Goal: Task Accomplishment & Management: Complete application form

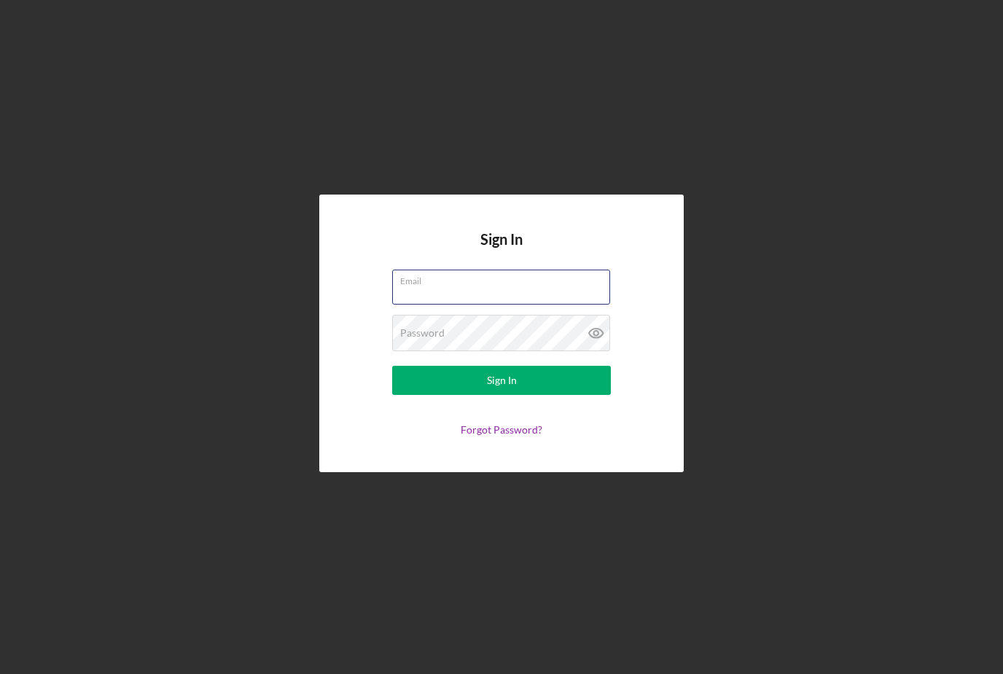
type input "[EMAIL_ADDRESS][DOMAIN_NAME]"
click at [501, 395] on button "Sign In" at bounding box center [501, 380] width 219 height 29
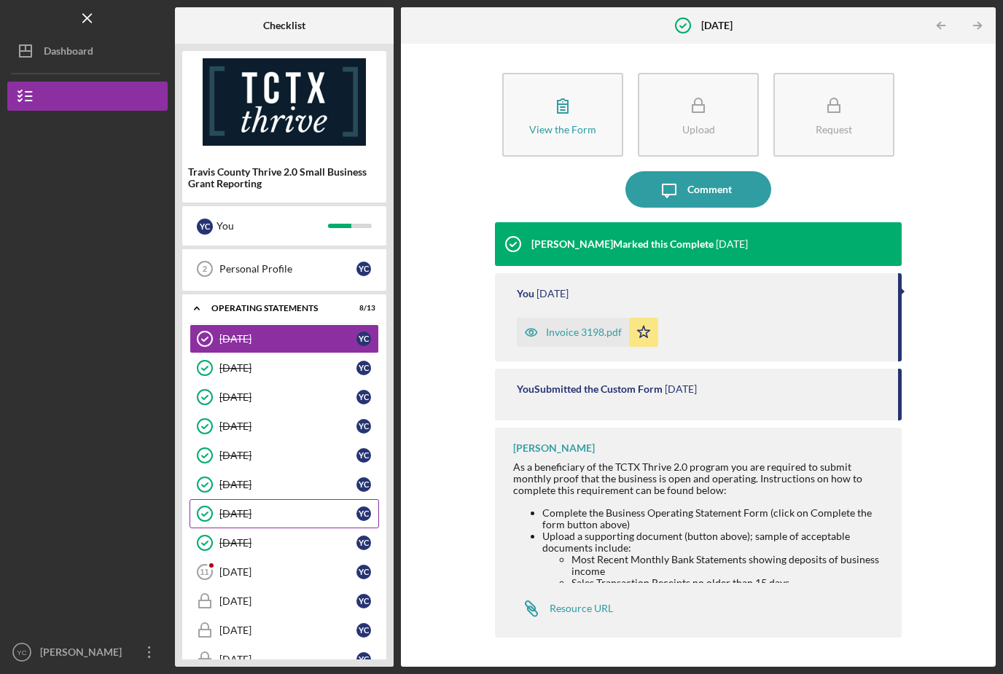
scroll to position [60, 0]
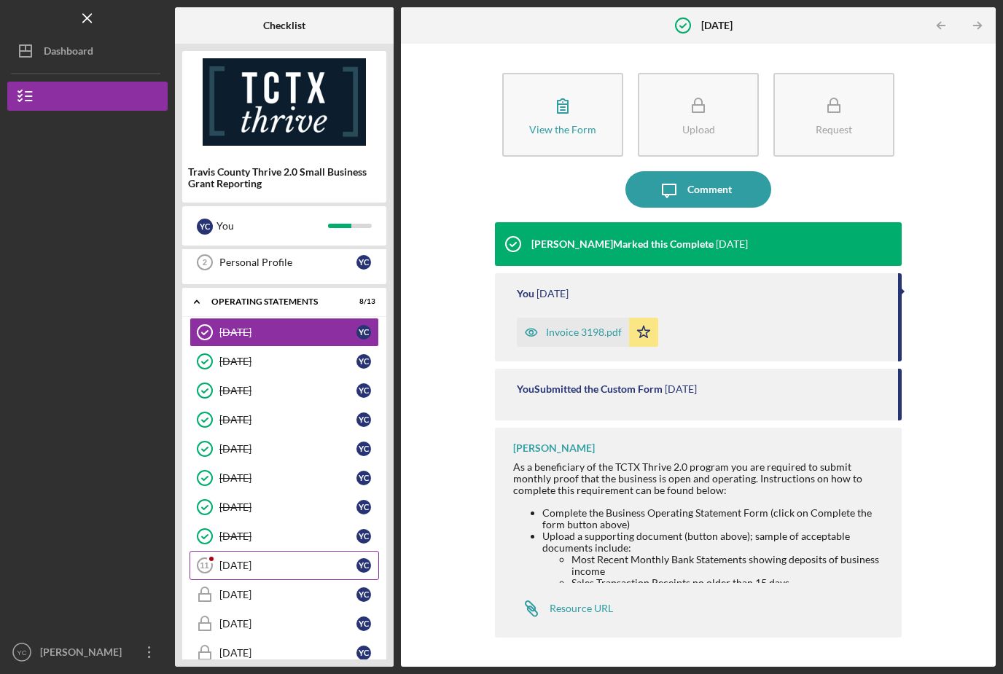
click at [289, 560] on div "[DATE]" at bounding box center [287, 566] width 137 height 12
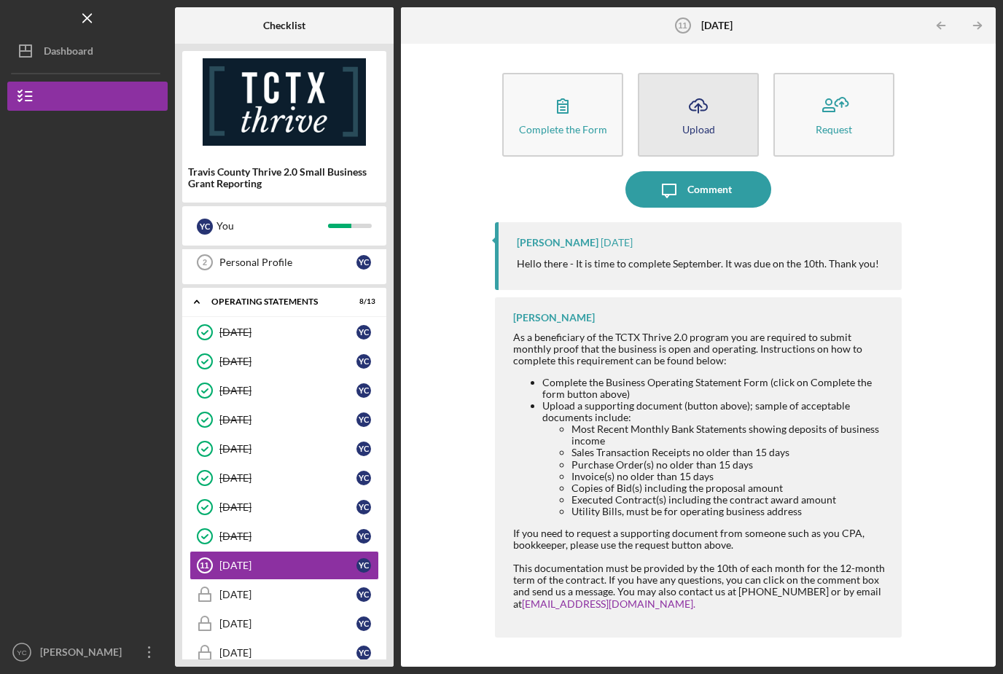
click at [693, 87] on icon "Icon/Upload" at bounding box center [698, 105] width 36 height 36
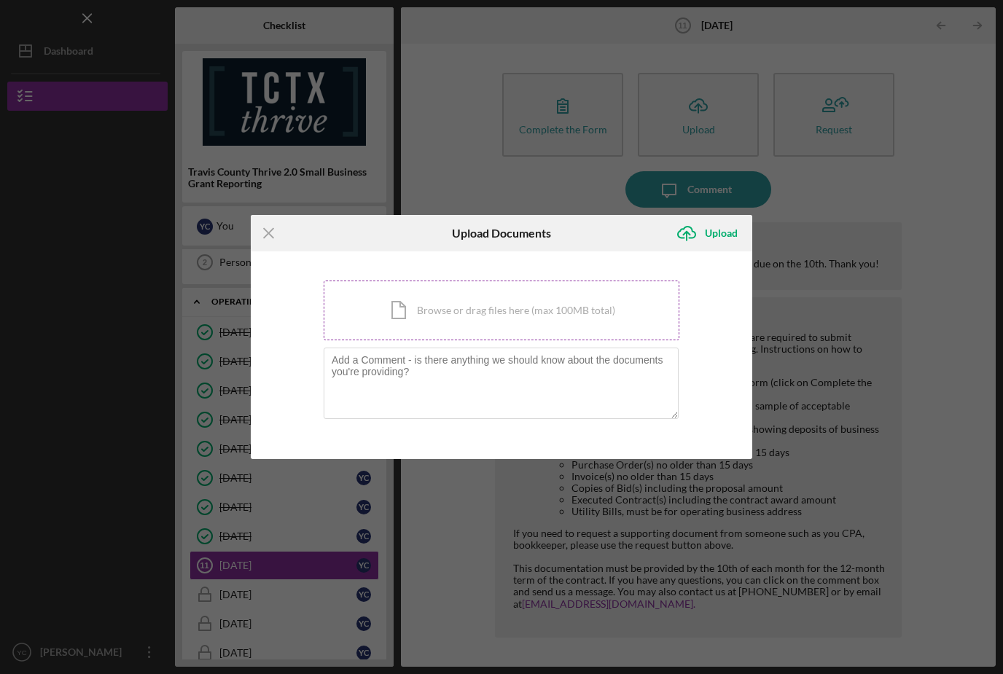
click at [461, 305] on div "Icon/Document Browse or drag files here (max 100MB total) Tap to choose files o…" at bounding box center [502, 311] width 356 height 60
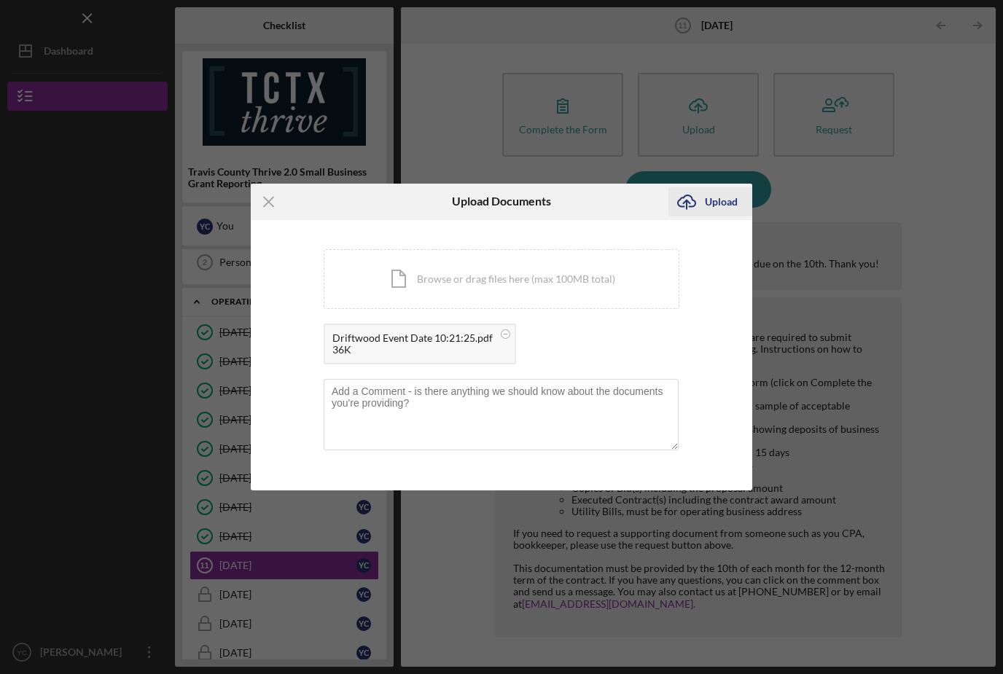
click at [698, 205] on icon "Icon/Upload" at bounding box center [686, 202] width 36 height 36
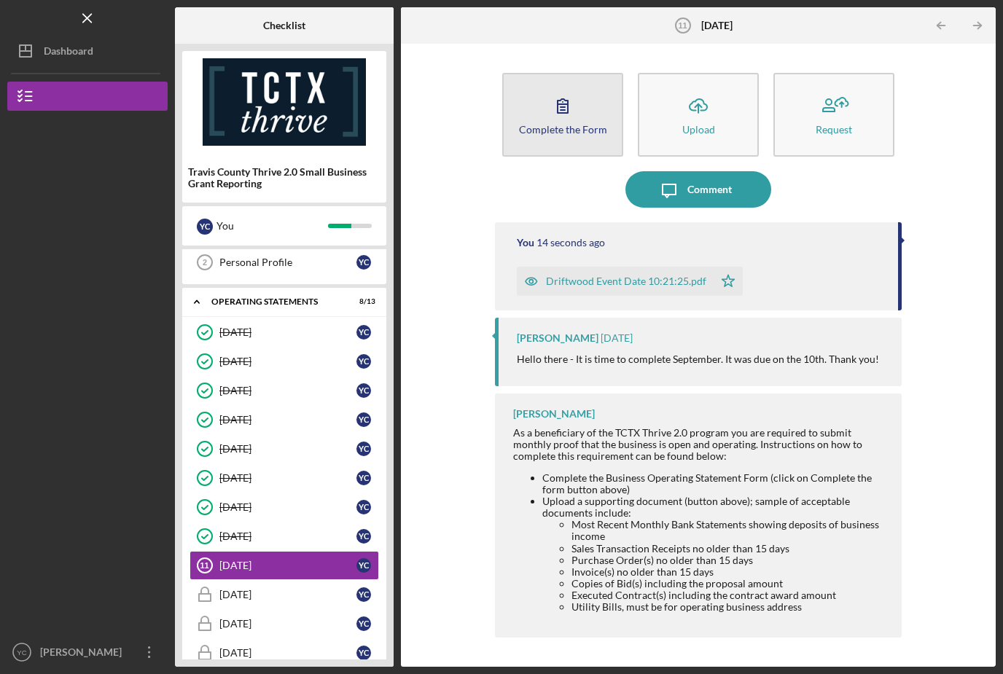
click at [579, 87] on icon "button" at bounding box center [562, 105] width 36 height 36
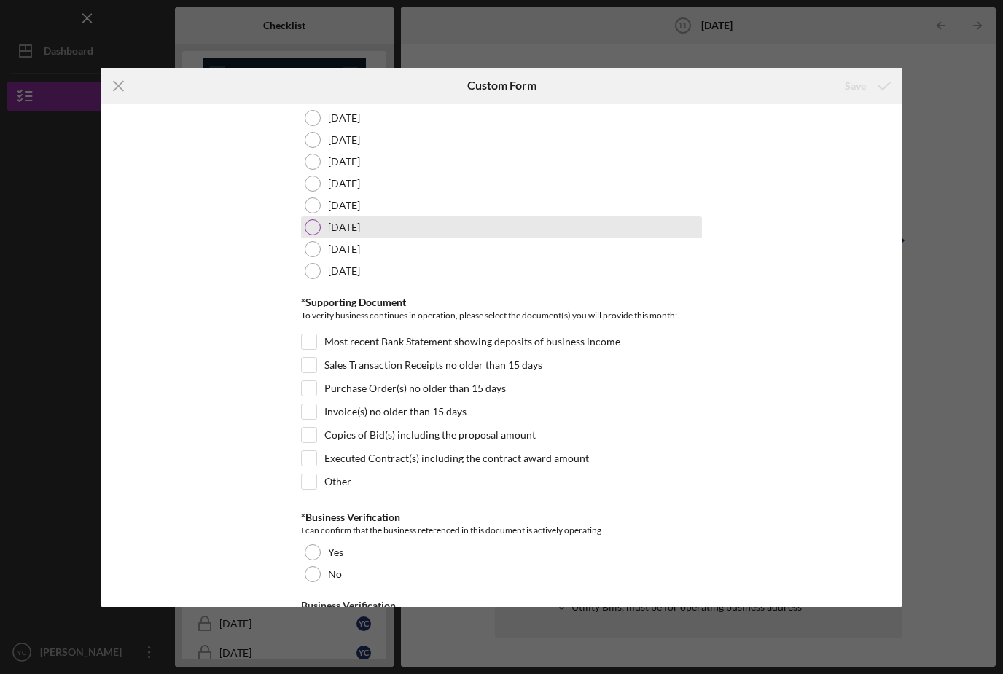
scroll to position [117, 0]
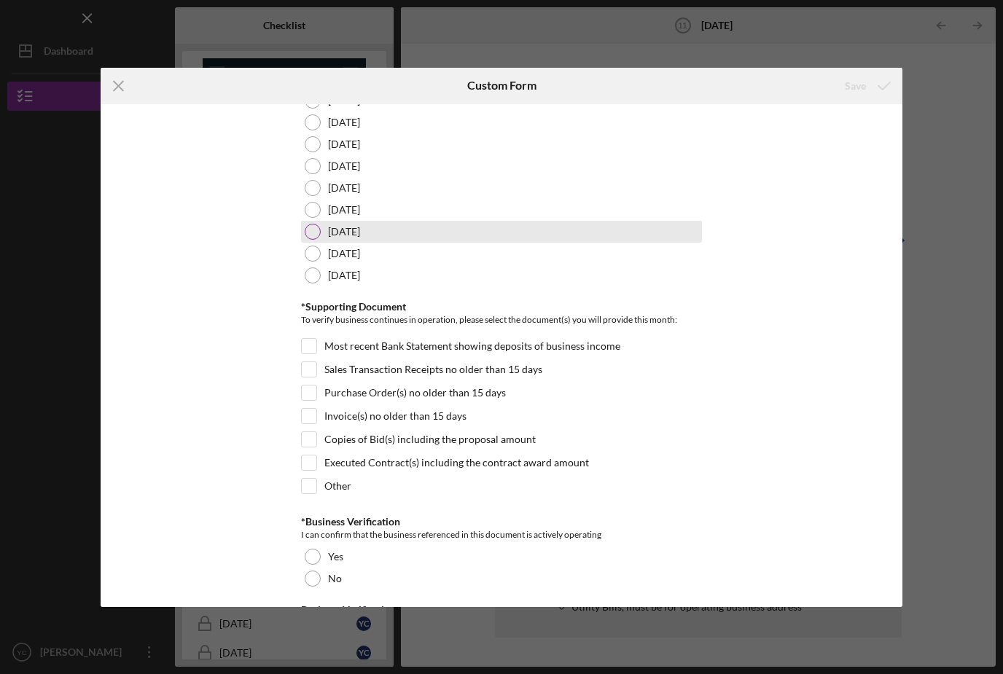
drag, startPoint x: 315, startPoint y: 210, endPoint x: 361, endPoint y: 225, distance: 48.4
click at [316, 211] on div at bounding box center [313, 210] width 16 height 16
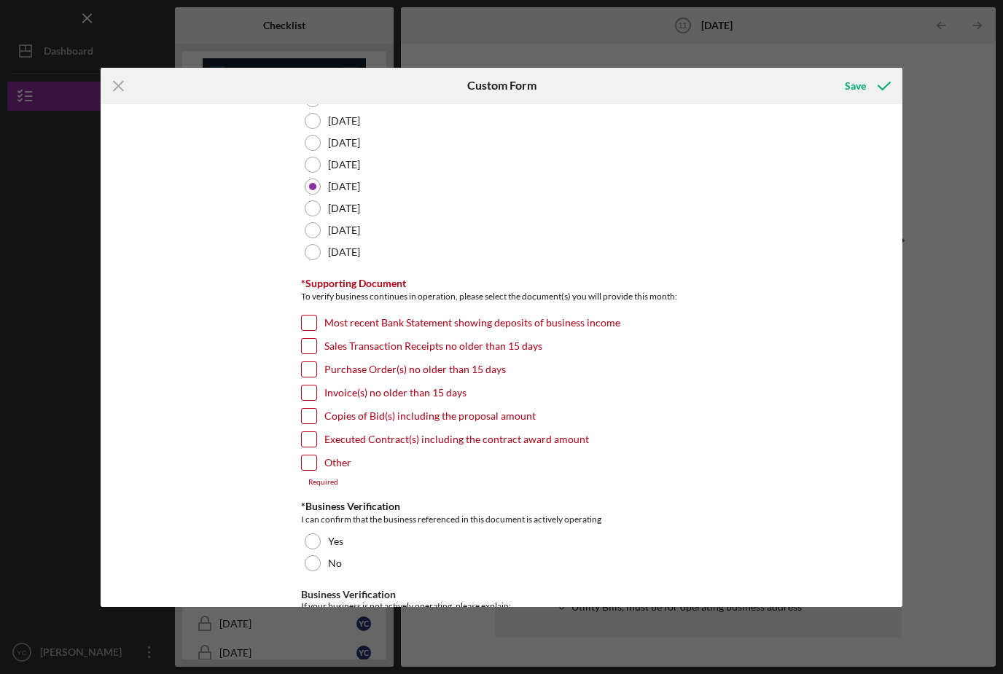
scroll to position [142, 0]
click at [316, 394] on input "Invoice(s) no older than 15 days" at bounding box center [309, 391] width 15 height 15
checkbox input "true"
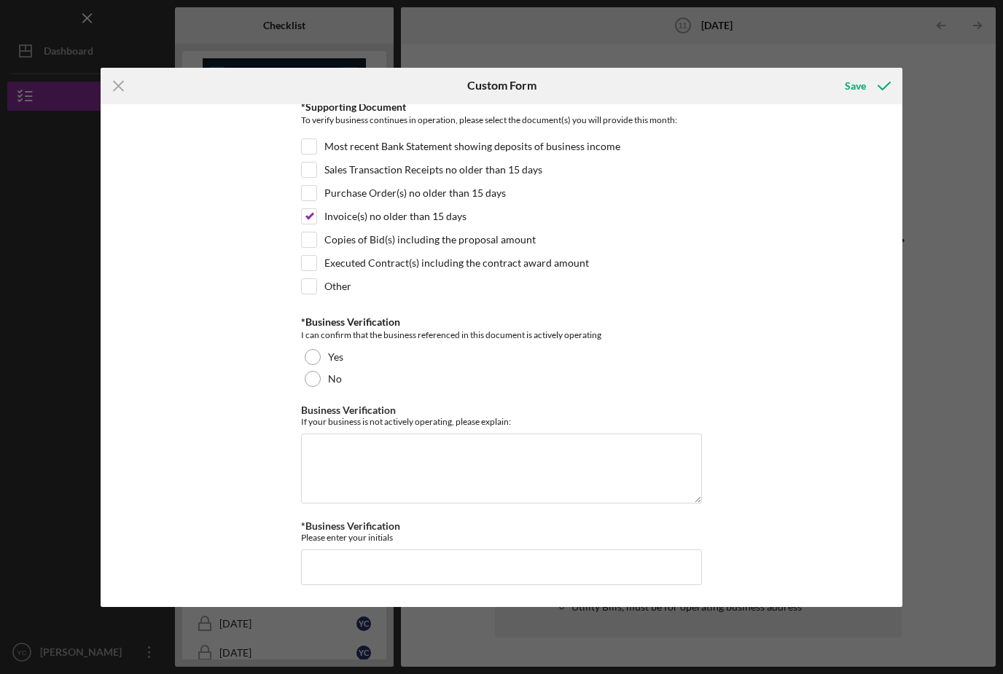
scroll to position [318, 0]
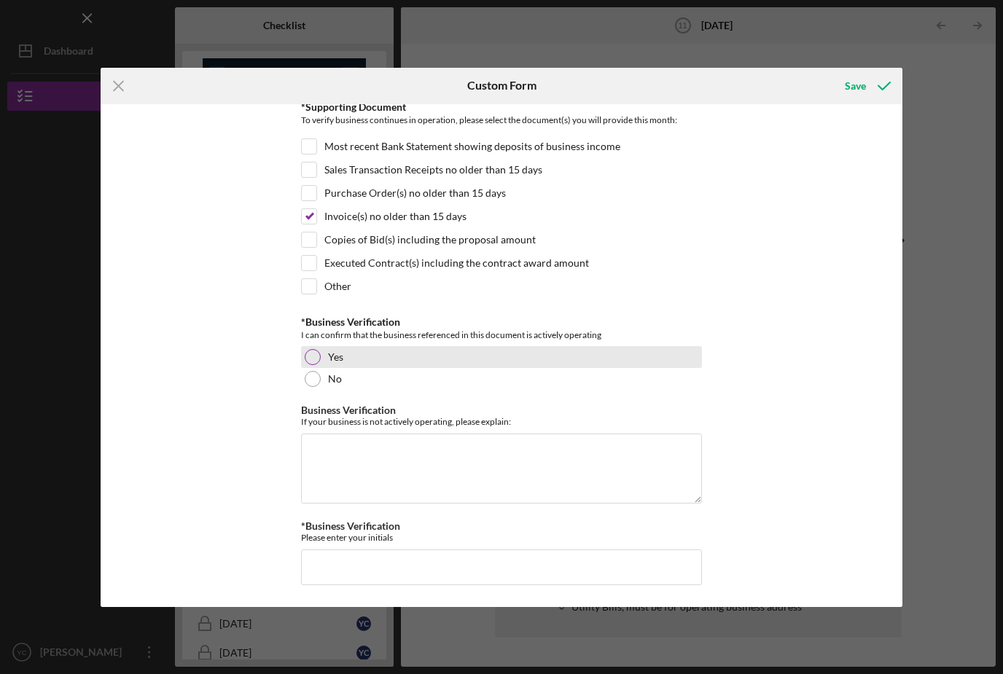
click at [314, 357] on div at bounding box center [313, 357] width 16 height 16
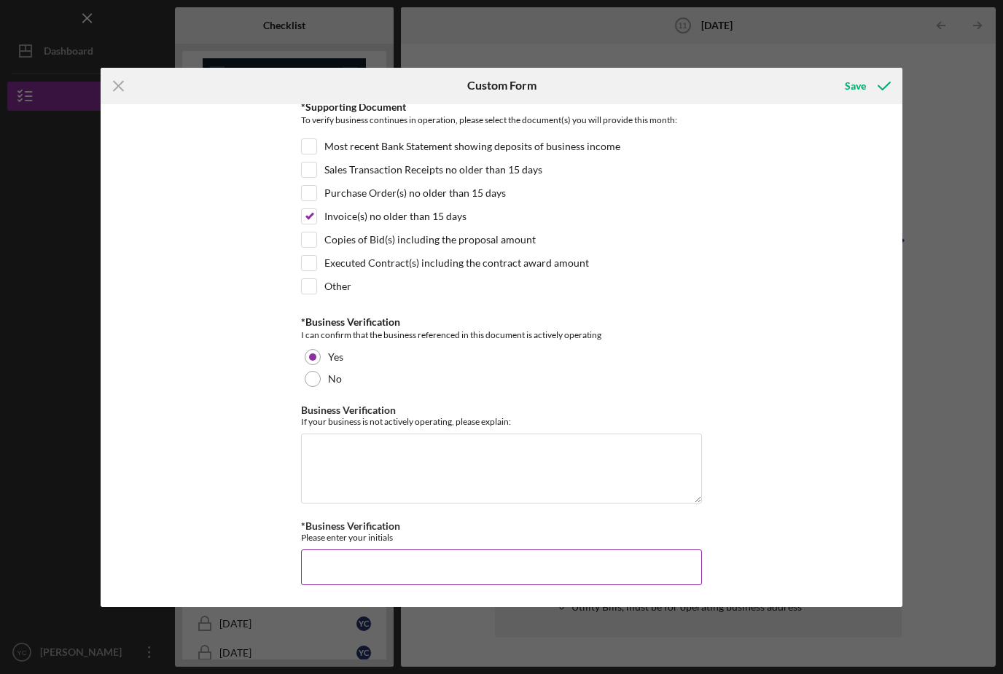
click at [450, 564] on input "*Business Verification" at bounding box center [501, 566] width 401 height 35
type input "GD"
click at [879, 448] on div "*Business Operating Statement Reporting for the following month: [DATE] [DATE] …" at bounding box center [502, 355] width 802 height 503
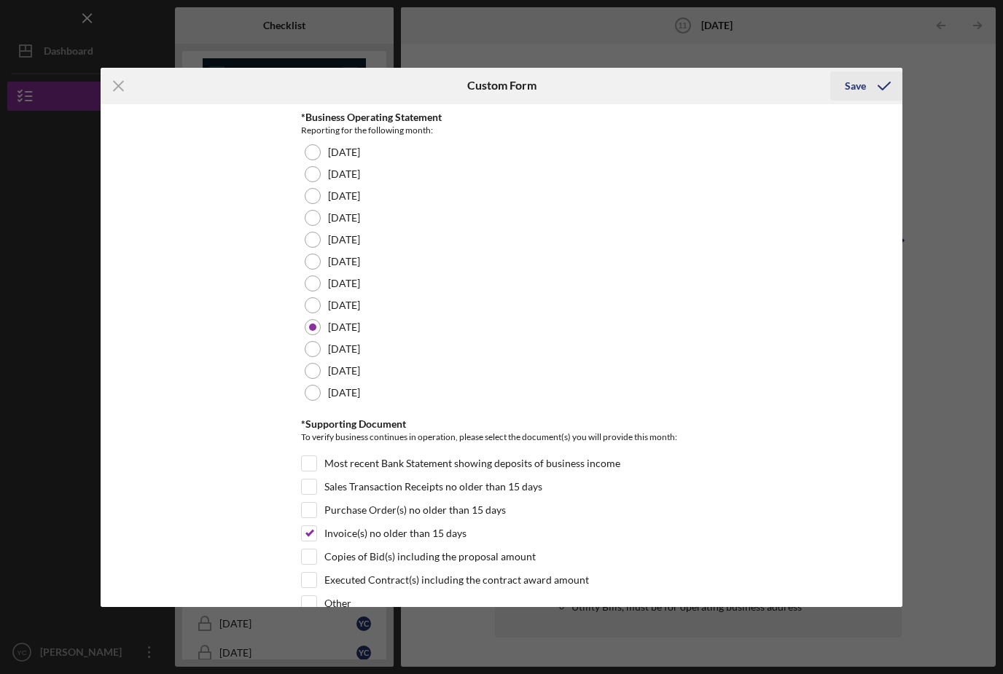
scroll to position [0, 0]
click at [860, 90] on div "Save" at bounding box center [855, 85] width 21 height 29
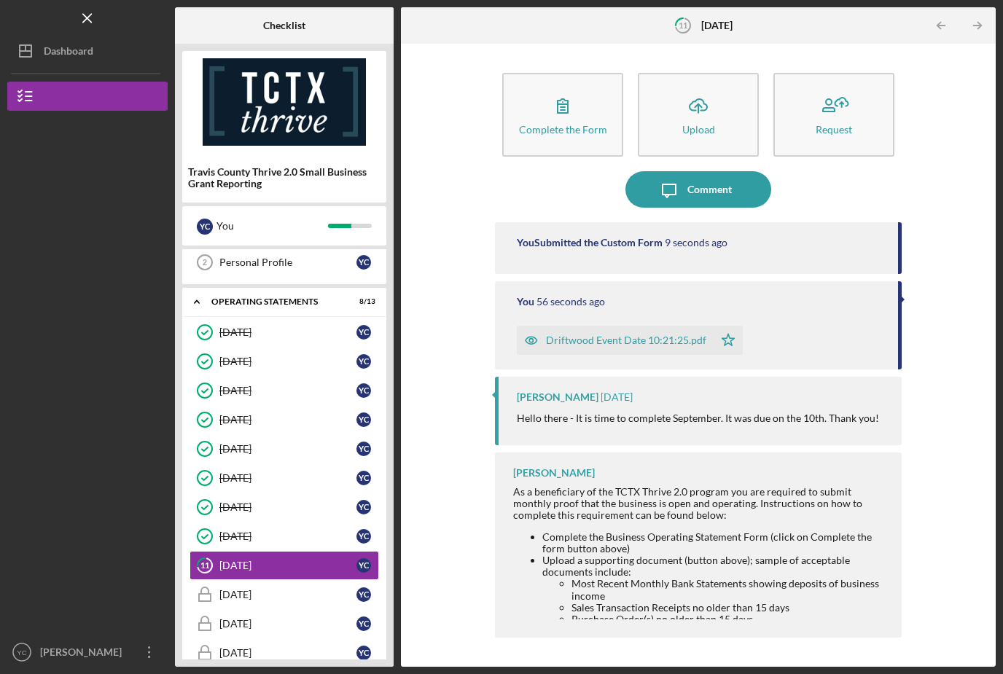
click at [455, 220] on div "Complete the Form Form Icon/Upload Upload Request Icon/Message Comment You Subm…" at bounding box center [698, 355] width 580 height 608
click at [287, 589] on div "[DATE]" at bounding box center [287, 595] width 137 height 12
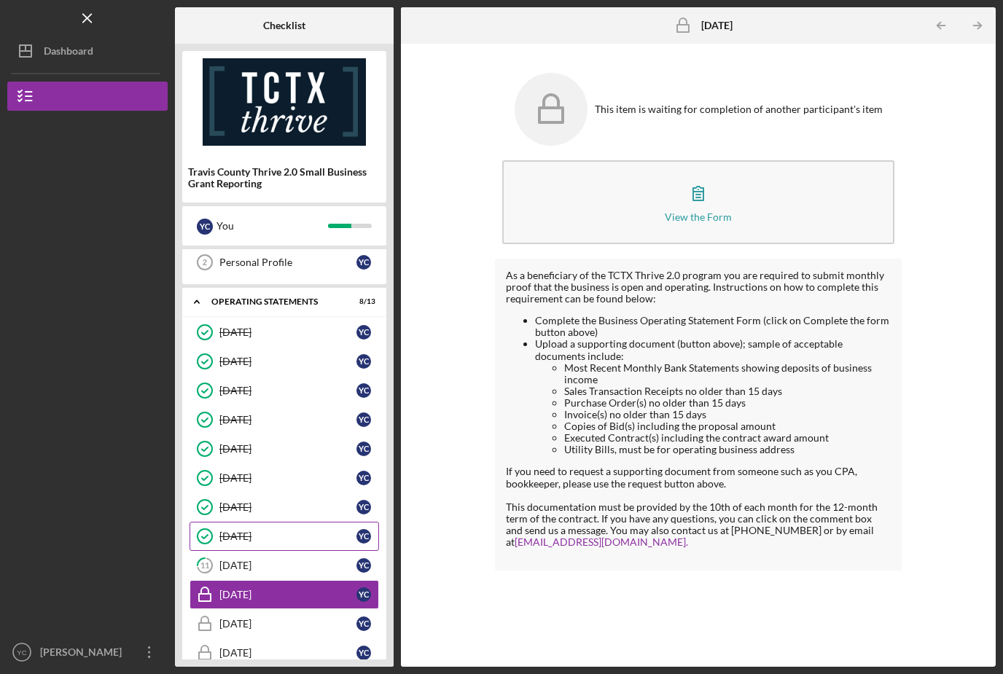
click at [270, 530] on div "[DATE]" at bounding box center [287, 536] width 137 height 12
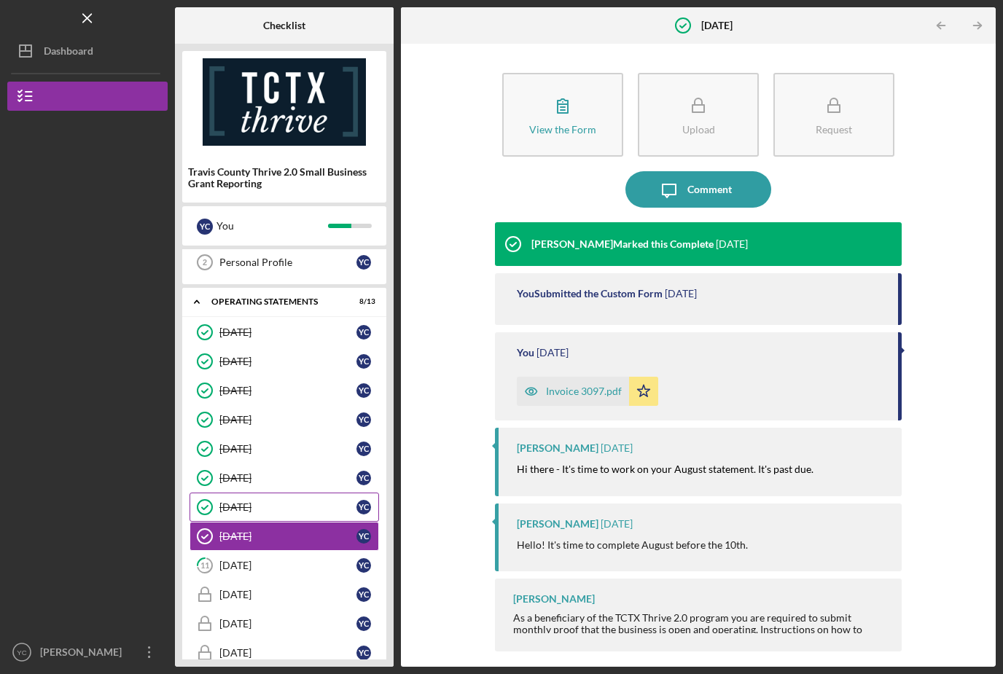
click at [278, 501] on div "[DATE]" at bounding box center [287, 507] width 137 height 12
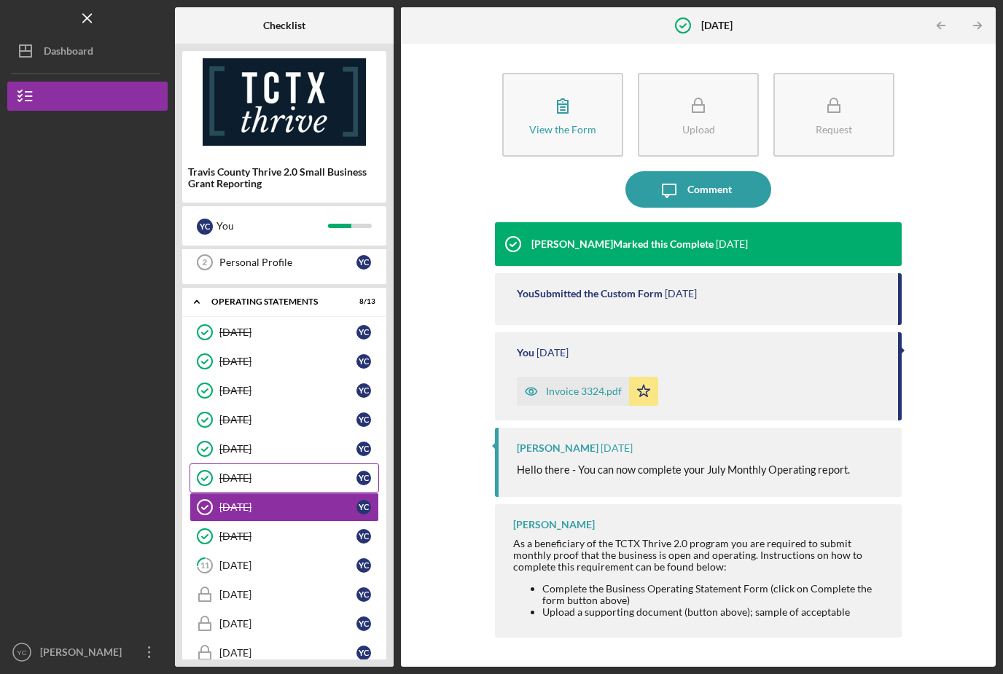
click at [286, 472] on div "[DATE]" at bounding box center [287, 478] width 137 height 12
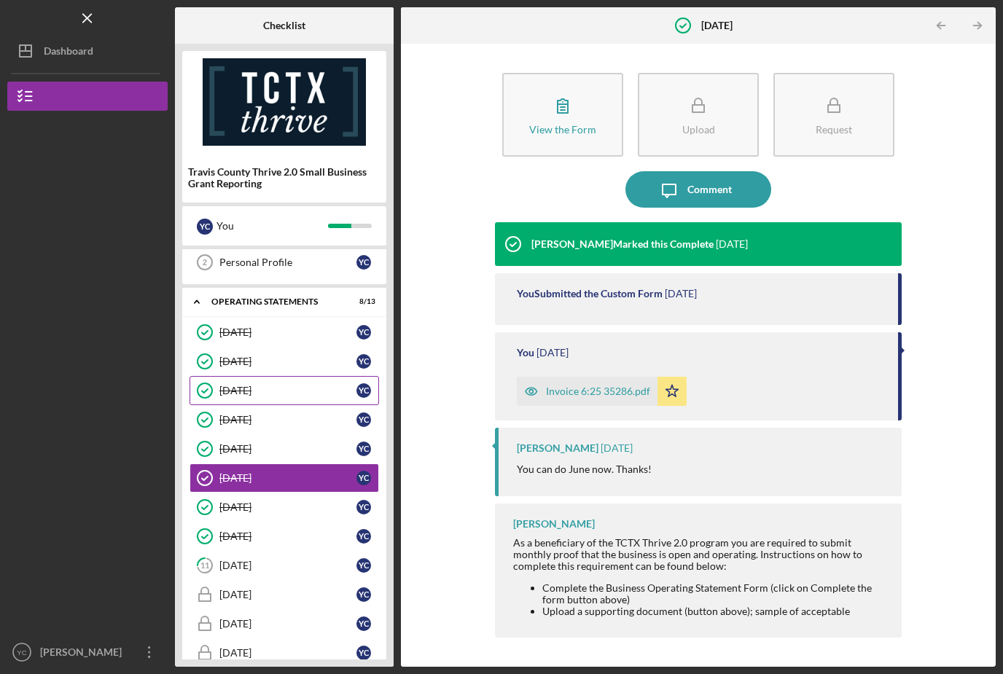
drag, startPoint x: 291, startPoint y: 407, endPoint x: 289, endPoint y: 346, distance: 60.6
click at [291, 443] on div "[DATE]" at bounding box center [287, 449] width 137 height 12
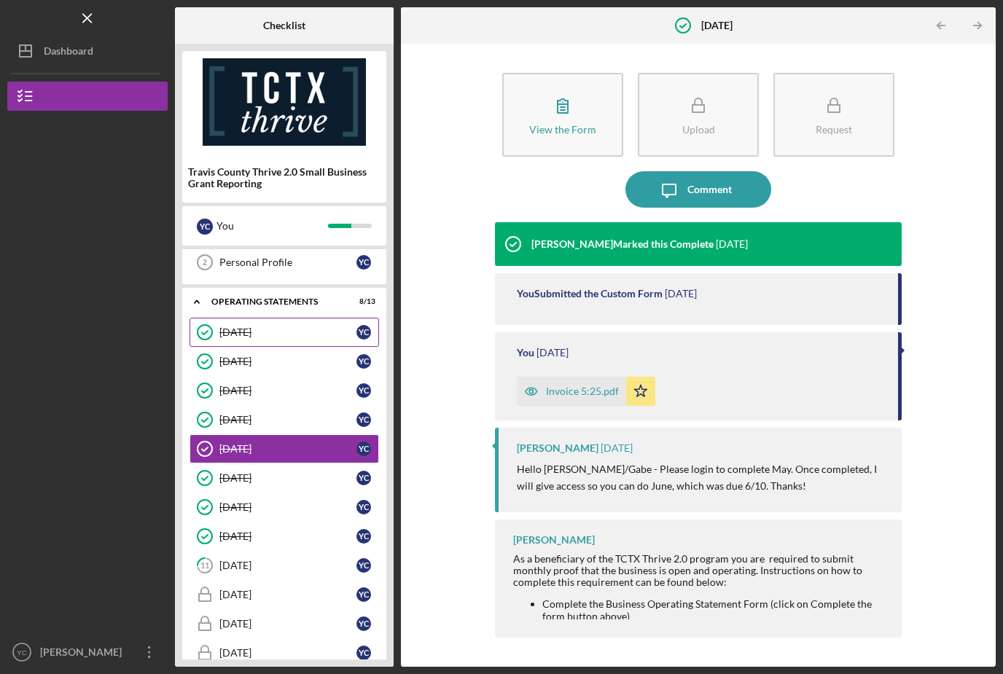
click at [303, 326] on div "[DATE]" at bounding box center [287, 332] width 137 height 12
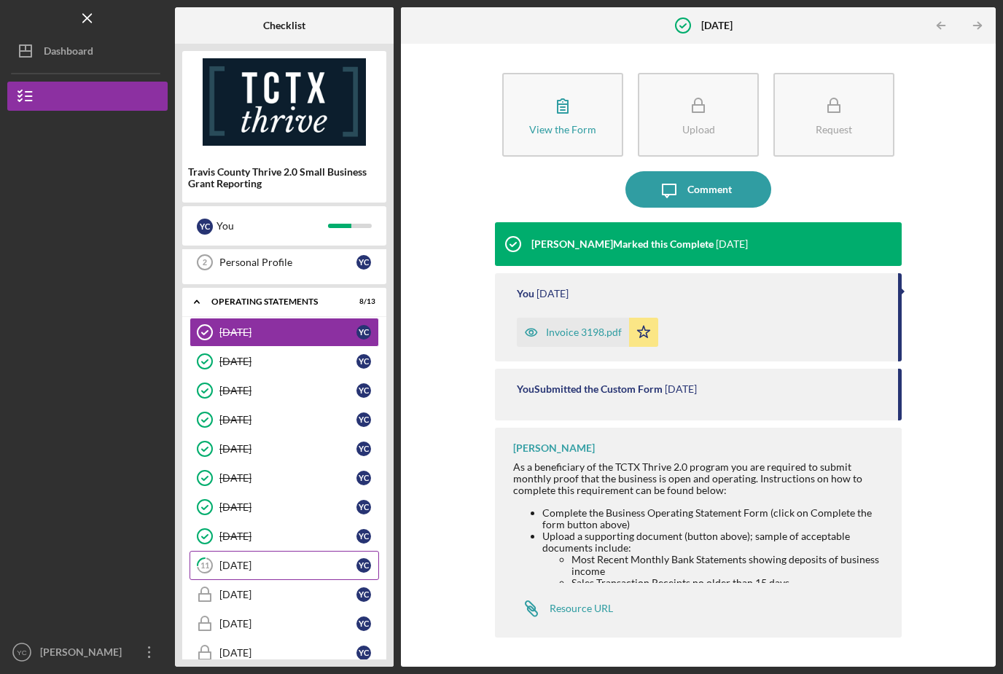
click at [290, 560] on div "[DATE]" at bounding box center [287, 566] width 137 height 12
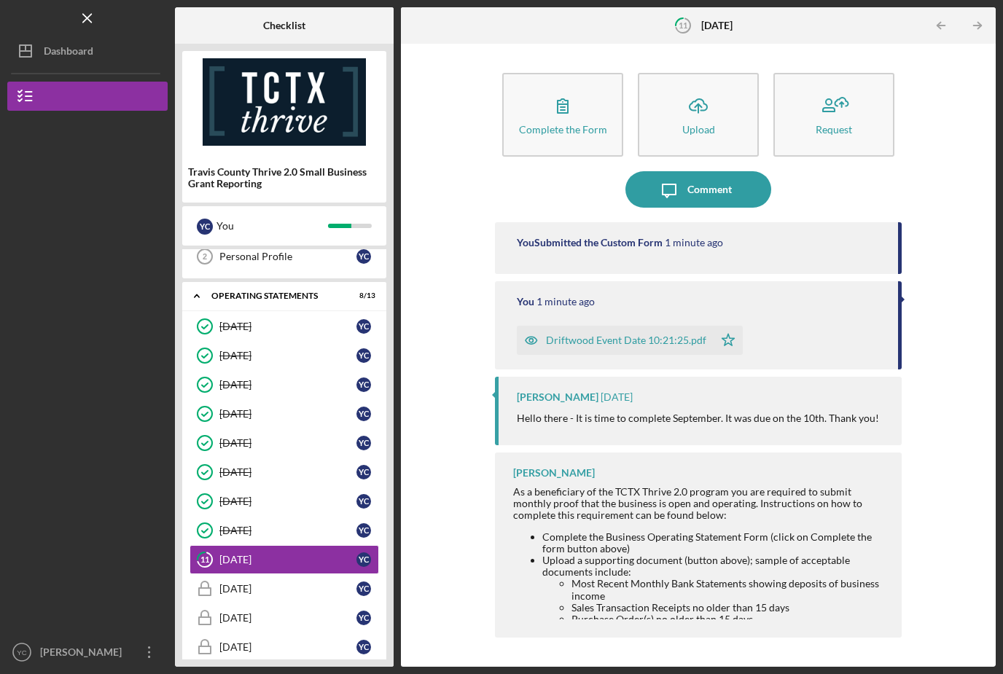
scroll to position [66, 0]
